Goal: Task Accomplishment & Management: Manage account settings

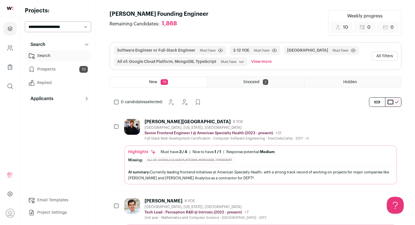
click at [38, 25] on select "**********" at bounding box center [58, 26] width 66 height 11
click at [12, 29] on icon "Projects" at bounding box center [10, 29] width 4 height 4
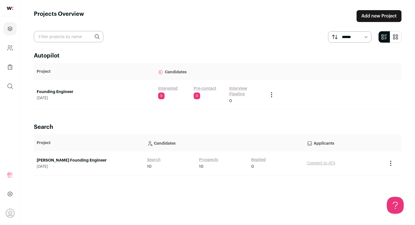
click at [71, 90] on link "Founding Engineer" at bounding box center [95, 92] width 116 height 6
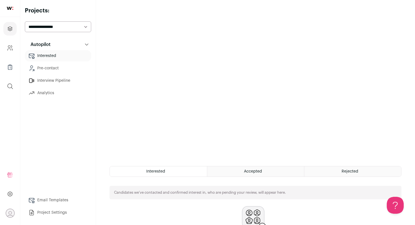
scroll to position [100, 0]
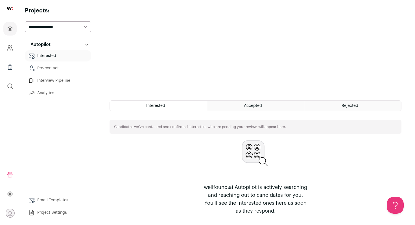
click at [259, 106] on span "Accepted" at bounding box center [253, 106] width 18 height 4
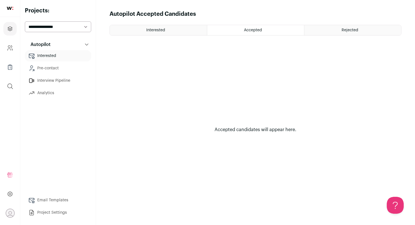
click at [55, 68] on link "Pre-contact" at bounding box center [58, 68] width 66 height 11
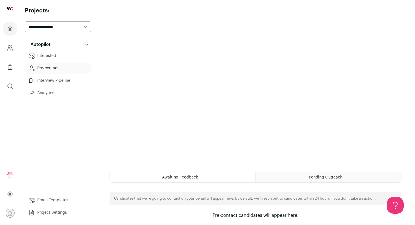
scroll to position [32, 0]
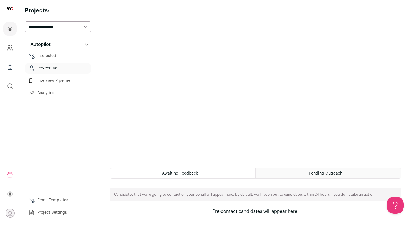
click at [309, 178] on div "Pending Outreach" at bounding box center [329, 174] width 146 height 10
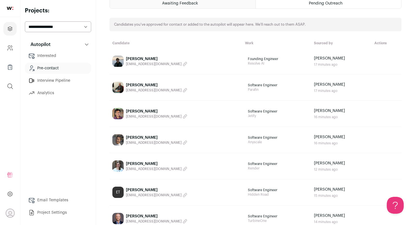
scroll to position [44, 0]
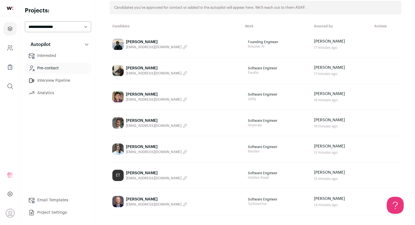
click at [144, 42] on div "[PERSON_NAME]" at bounding box center [156, 42] width 61 height 6
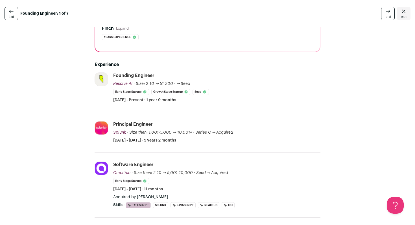
scroll to position [113, 0]
